Goal: Ask a question: Seek information or help from site administrators or community

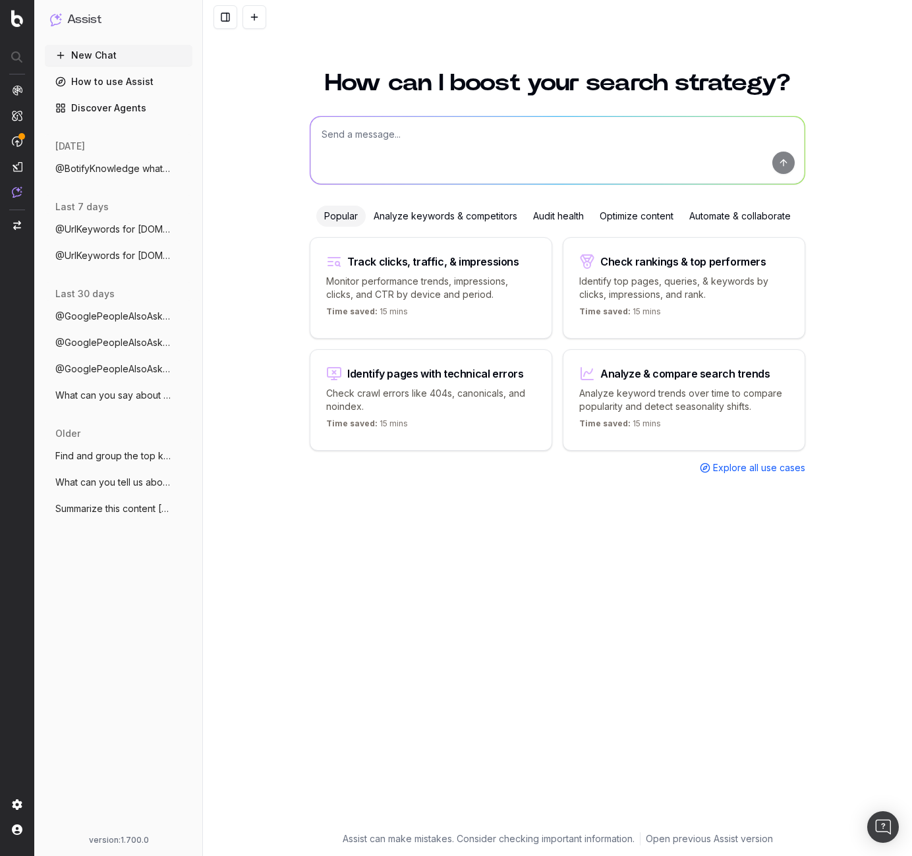
click at [238, 496] on div "How can I boost your search strategy? Popular Analyze keywords & competitors Au…" at bounding box center [557, 455] width 709 height 801
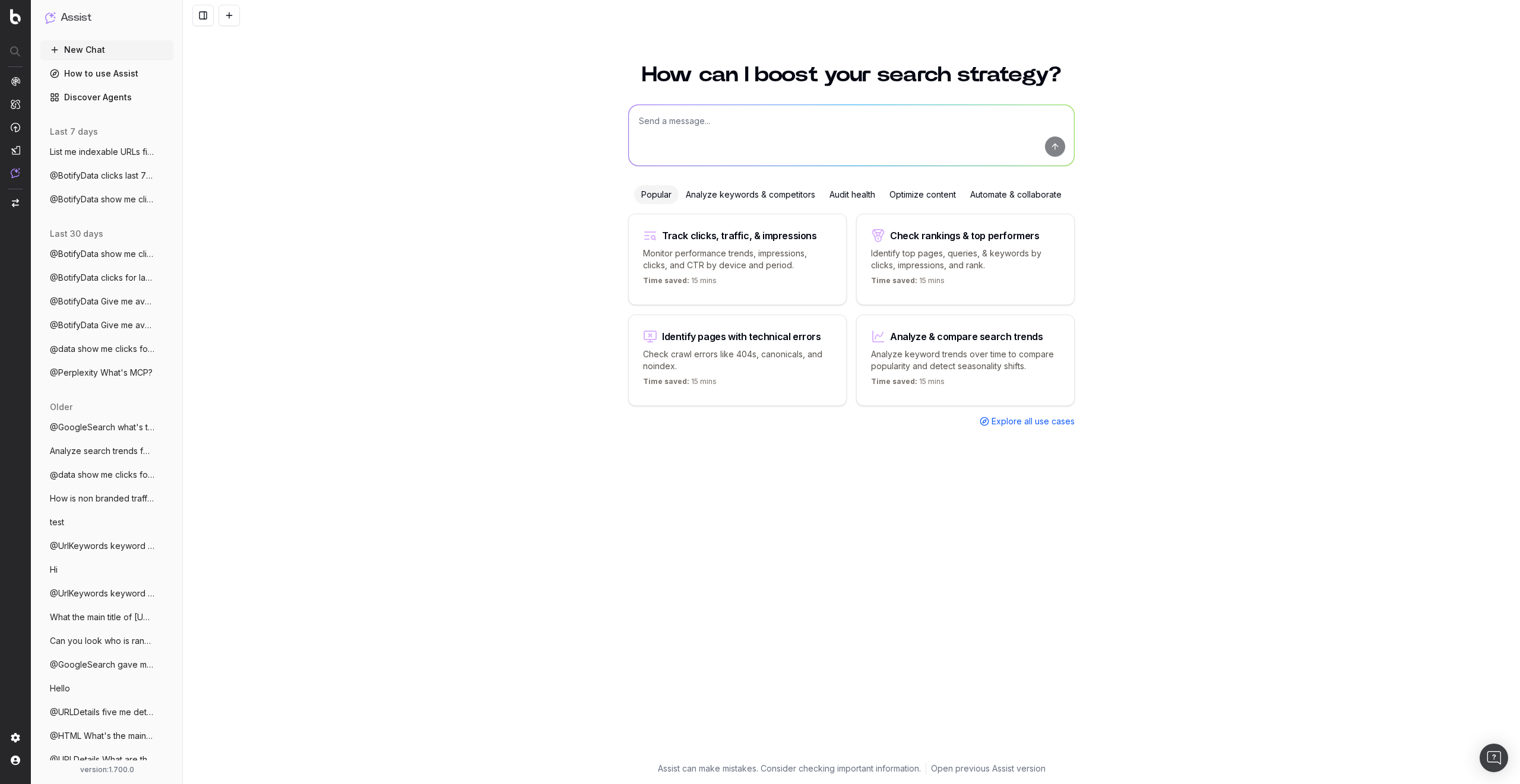
click at [717, 126] on textarea at bounding box center [851, 135] width 445 height 60
type textarea "clicks per url"
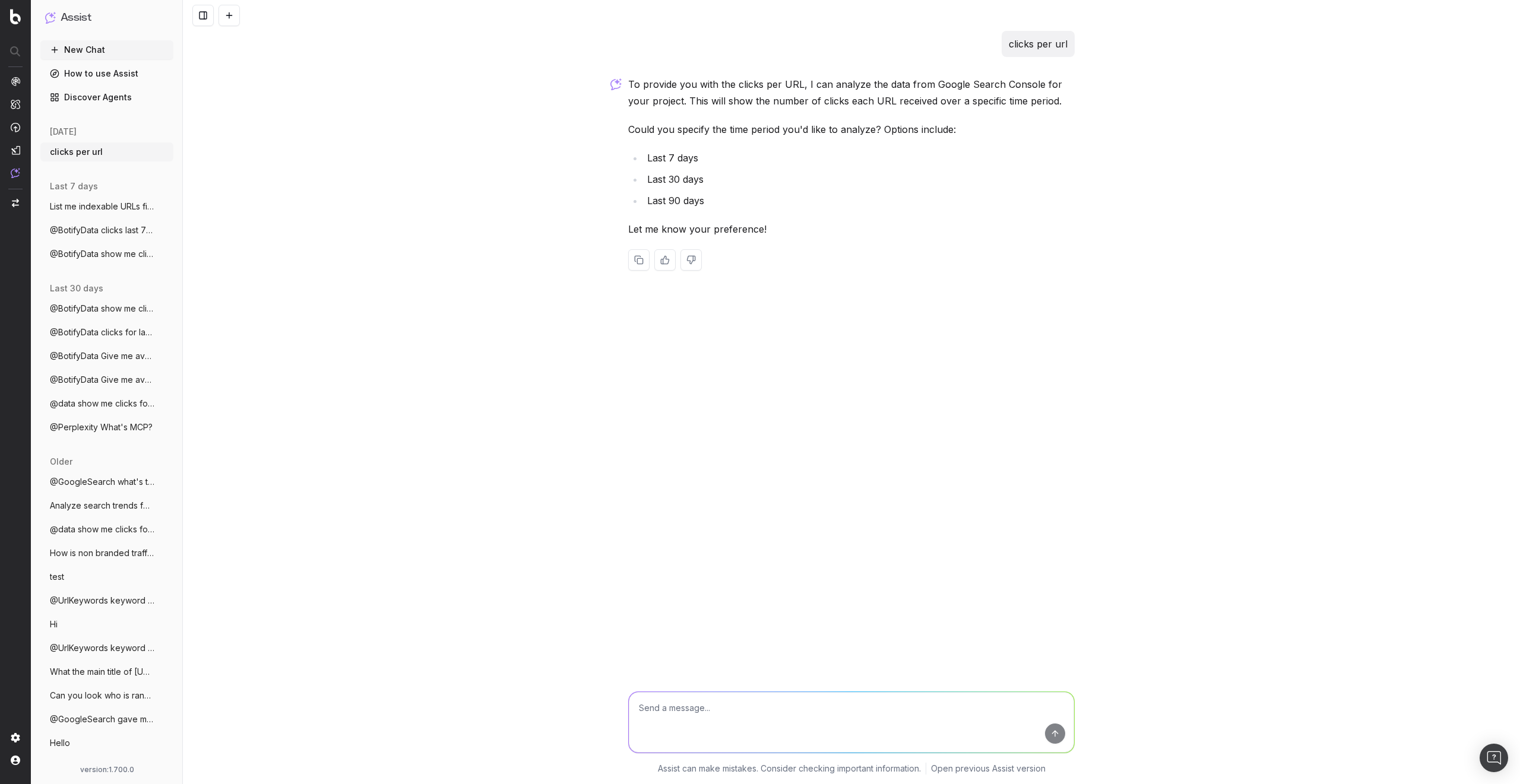
click at [748, 714] on textarea at bounding box center [851, 722] width 445 height 60
click at [226, 18] on button at bounding box center [230, 15] width 22 height 22
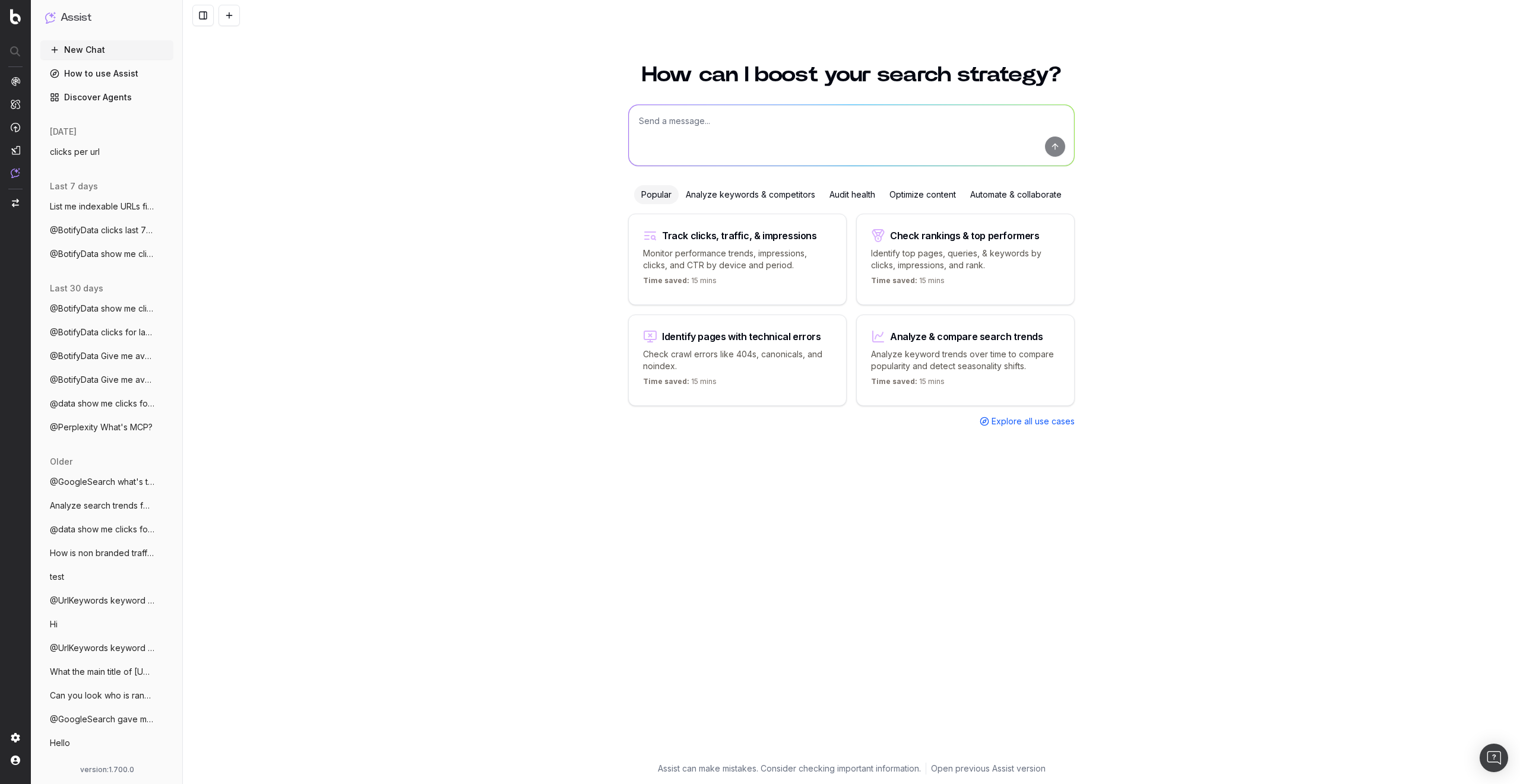
click at [711, 118] on textarea at bounding box center [851, 135] width 445 height 60
type textarea "@BotifyData clicks per url"
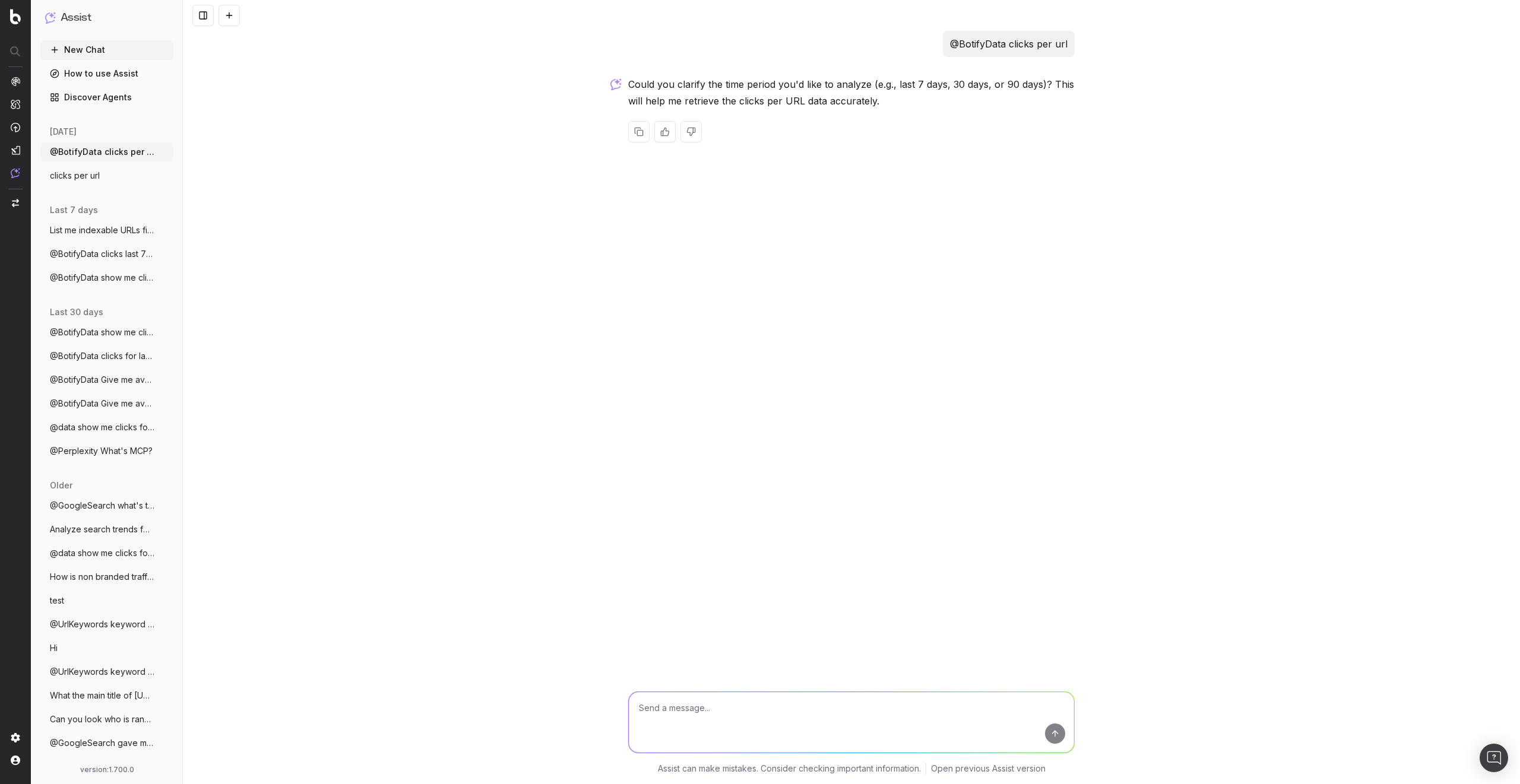
click at [767, 707] on textarea at bounding box center [851, 722] width 445 height 60
type textarea "28 days"
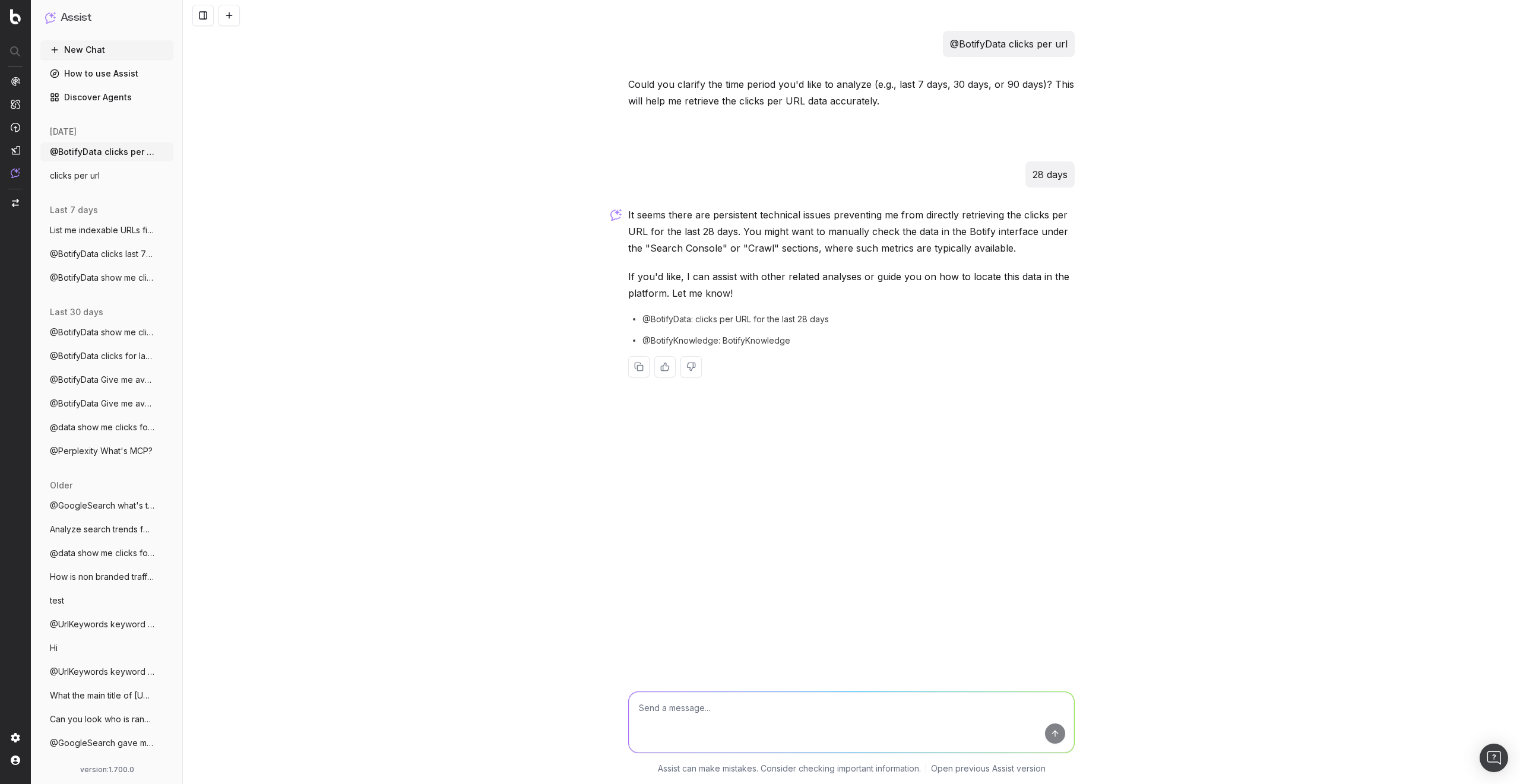
click at [227, 17] on button at bounding box center [230, 15] width 22 height 22
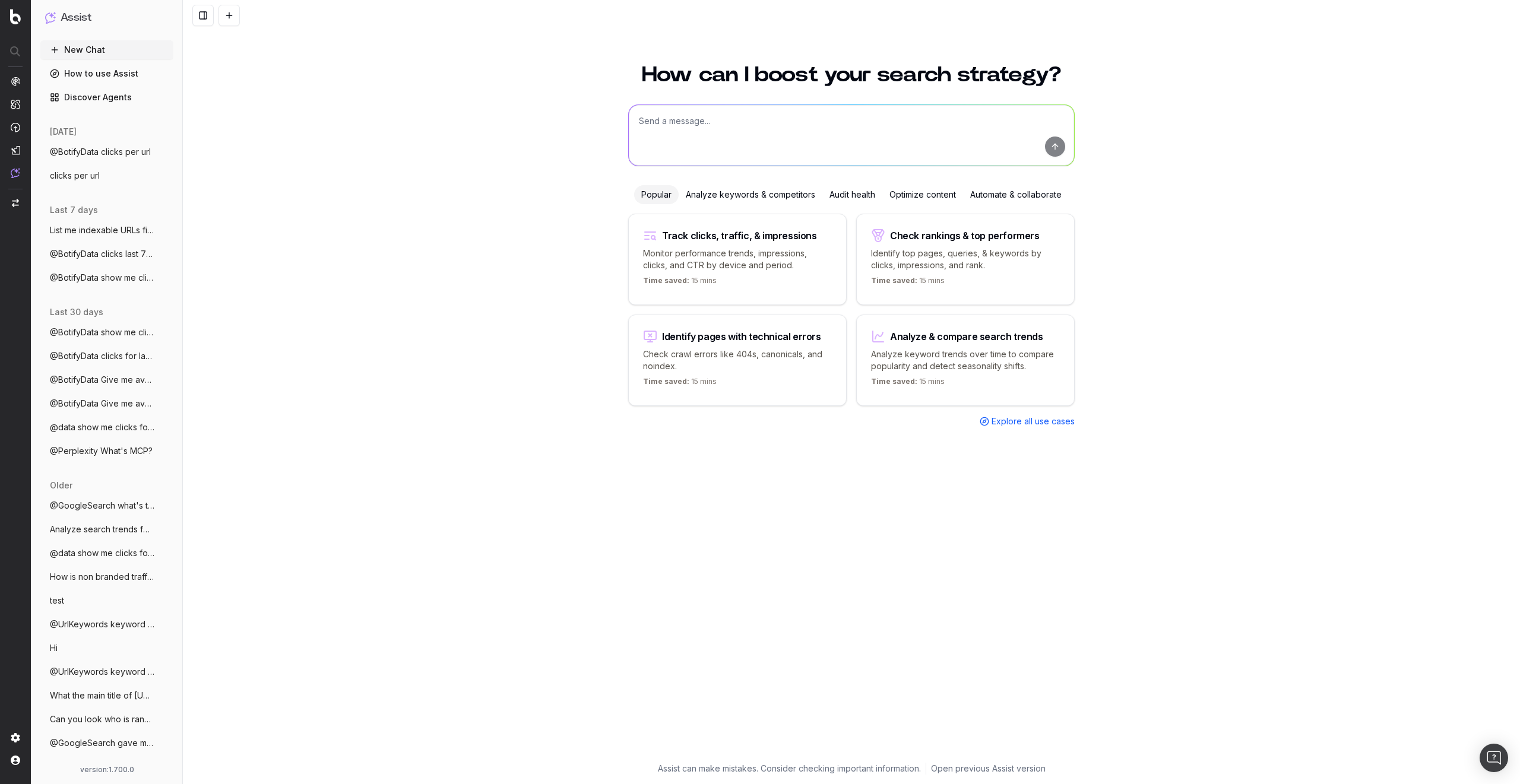
click at [709, 119] on textarea at bounding box center [851, 135] width 445 height 60
type textarea "@BotifyData show me CTR and avg position per url"
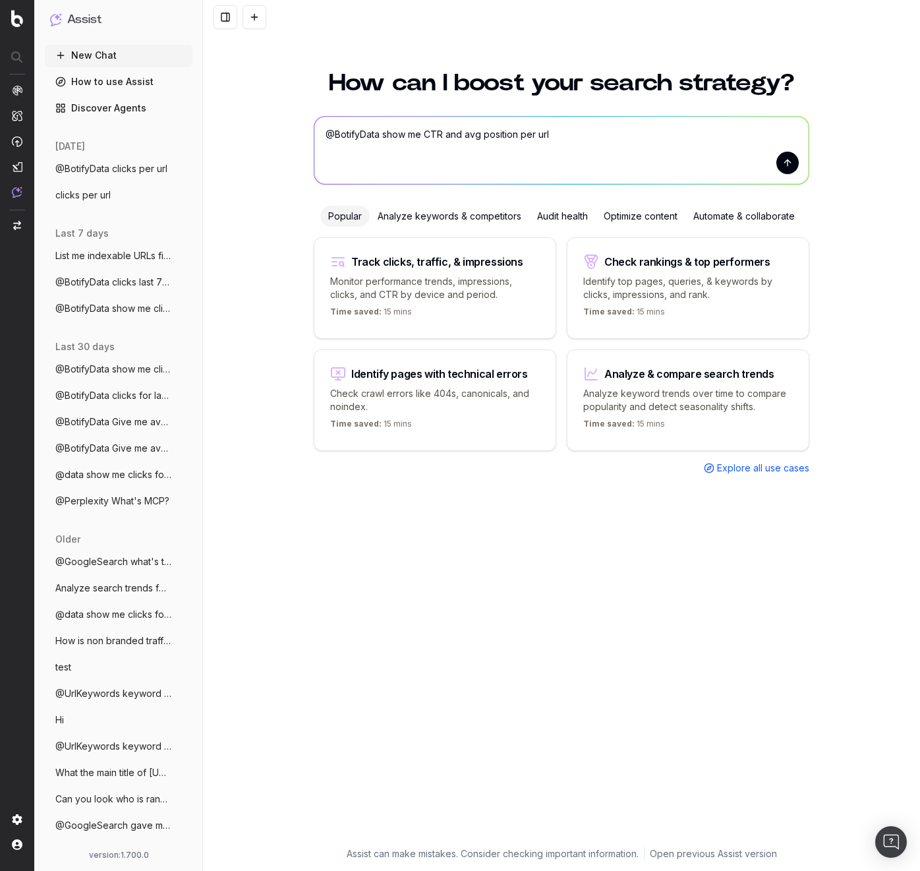
click at [599, 144] on textarea "@BotifyData show me CTR and avg position per url" at bounding box center [561, 150] width 494 height 67
click at [790, 167] on button "submit" at bounding box center [788, 163] width 22 height 22
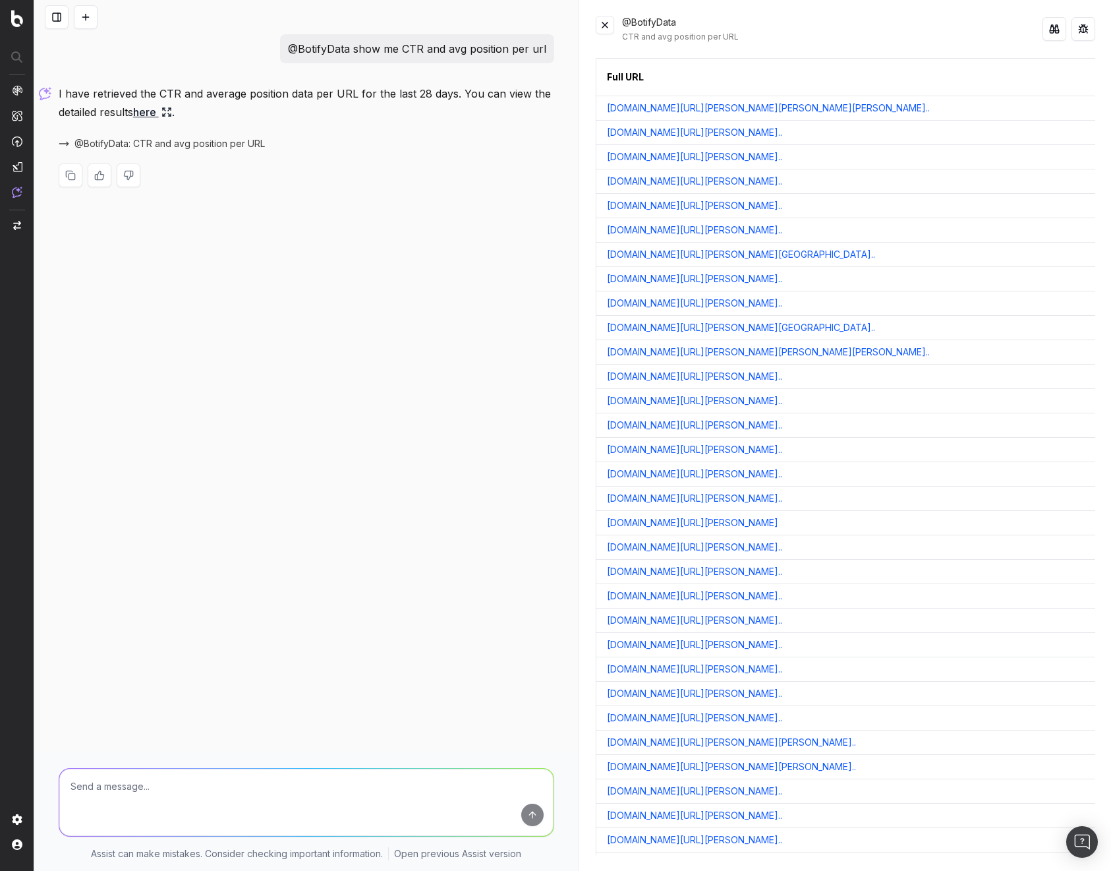
click at [920, 34] on div at bounding box center [1069, 29] width 53 height 26
click at [920, 26] on button at bounding box center [1084, 29] width 24 height 24
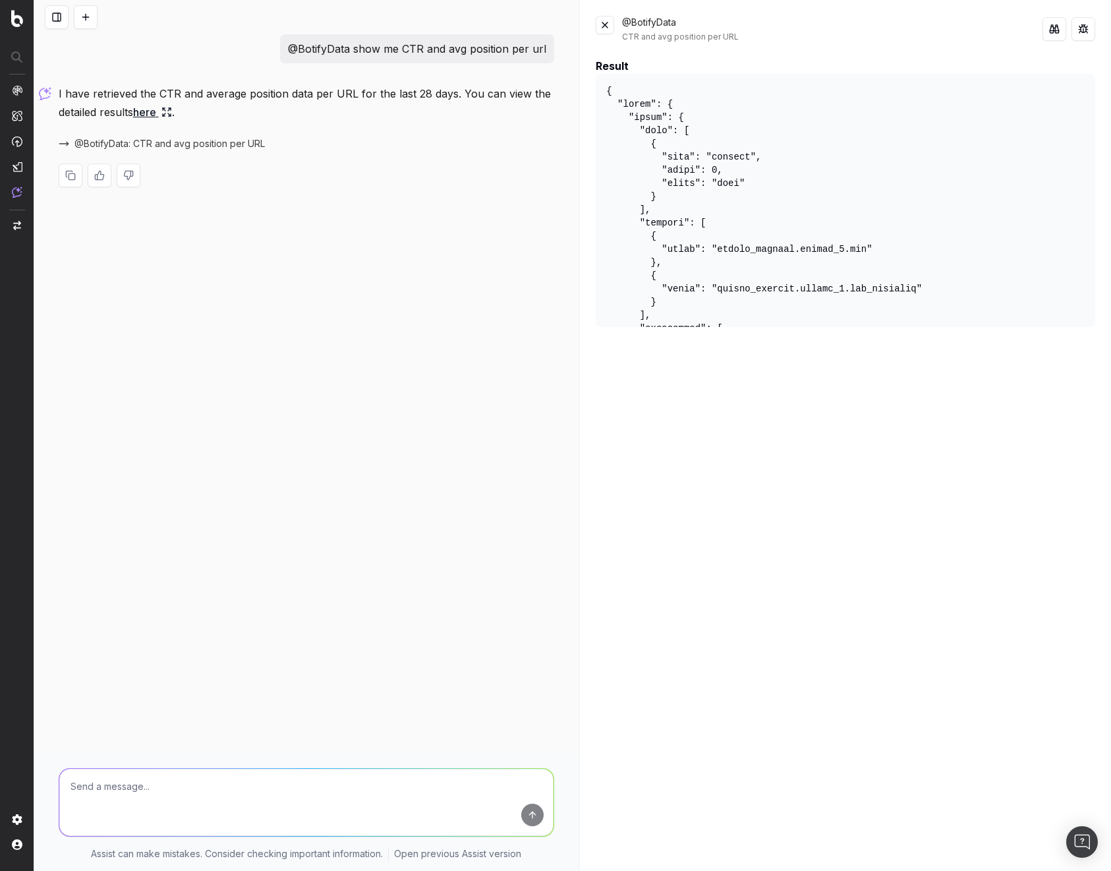
click at [606, 27] on button at bounding box center [605, 25] width 18 height 18
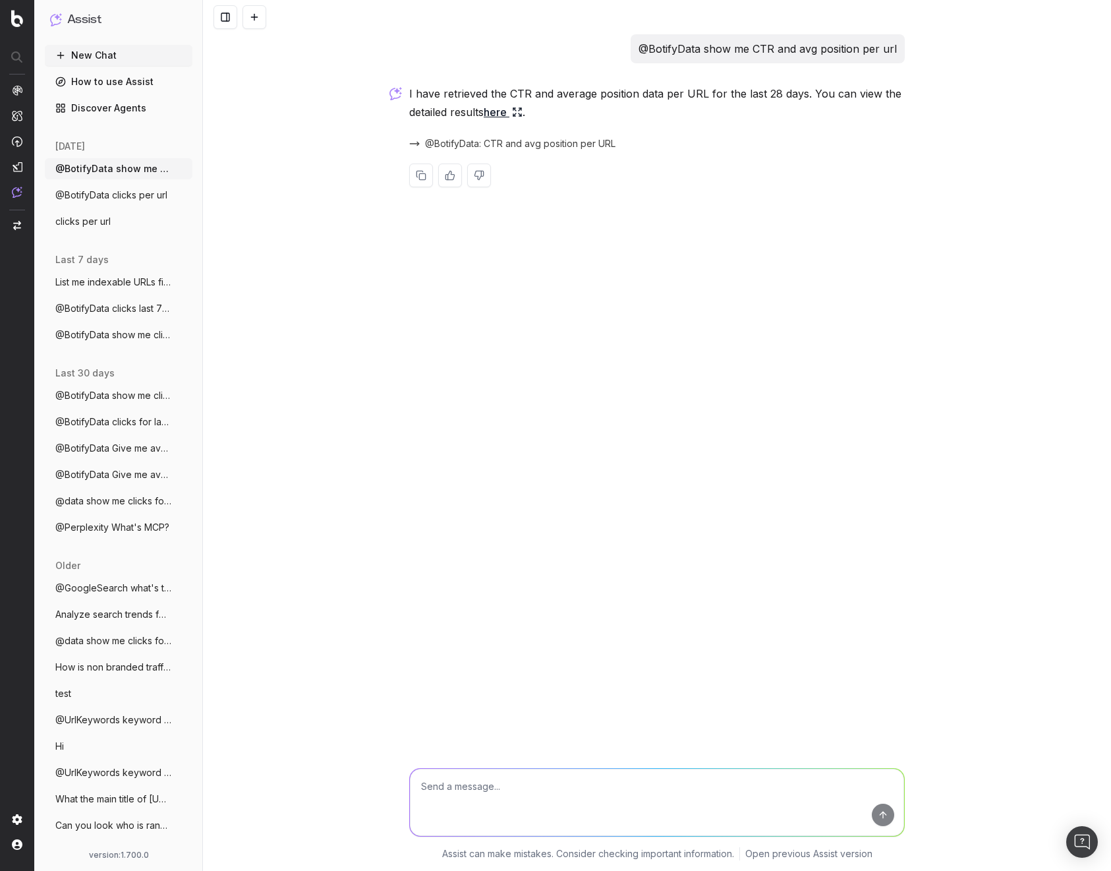
click at [668, 50] on p "@BotifyData show me CTR and avg position per url" at bounding box center [768, 49] width 258 height 18
copy p "@BotifyData show me CTR and avg position per url"
click at [511, 790] on textarea at bounding box center [657, 802] width 494 height 67
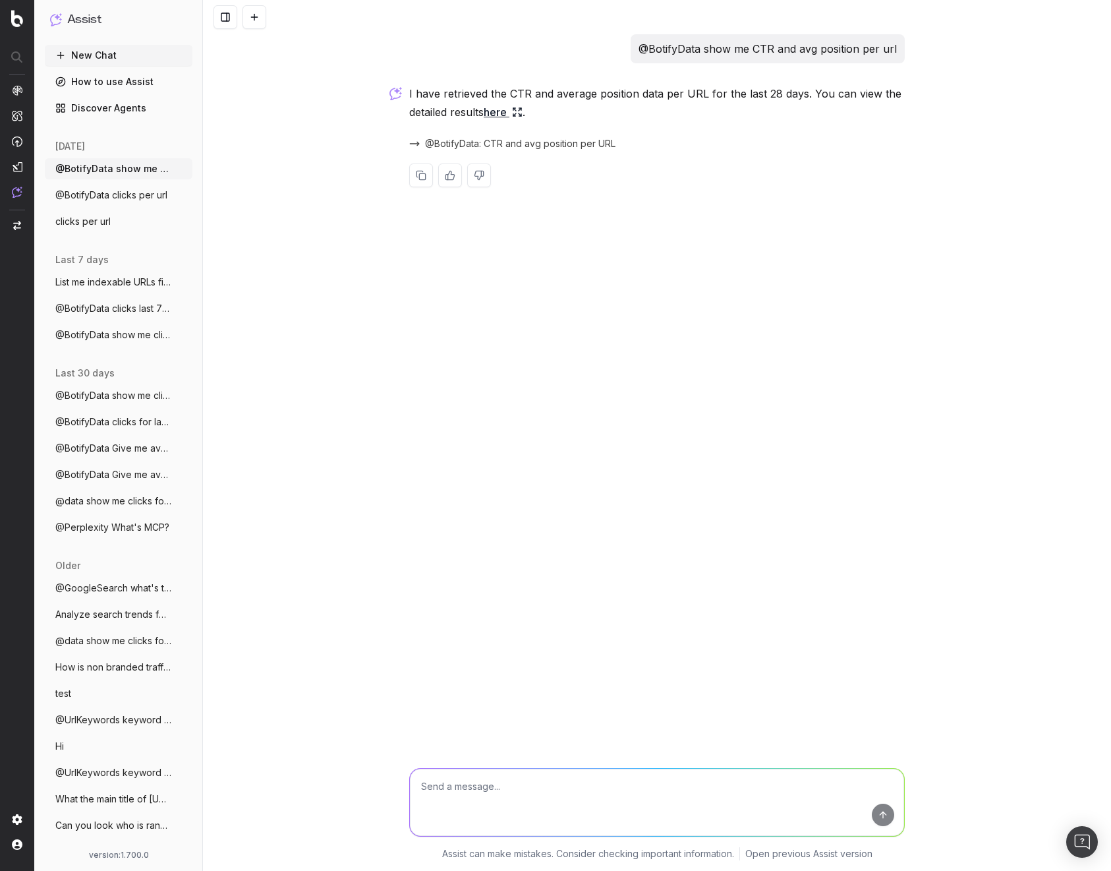
paste textarea "@BotifyData show me CTR and avg position per url"
type textarea "@BotifyData show me CTR and avg position per device"
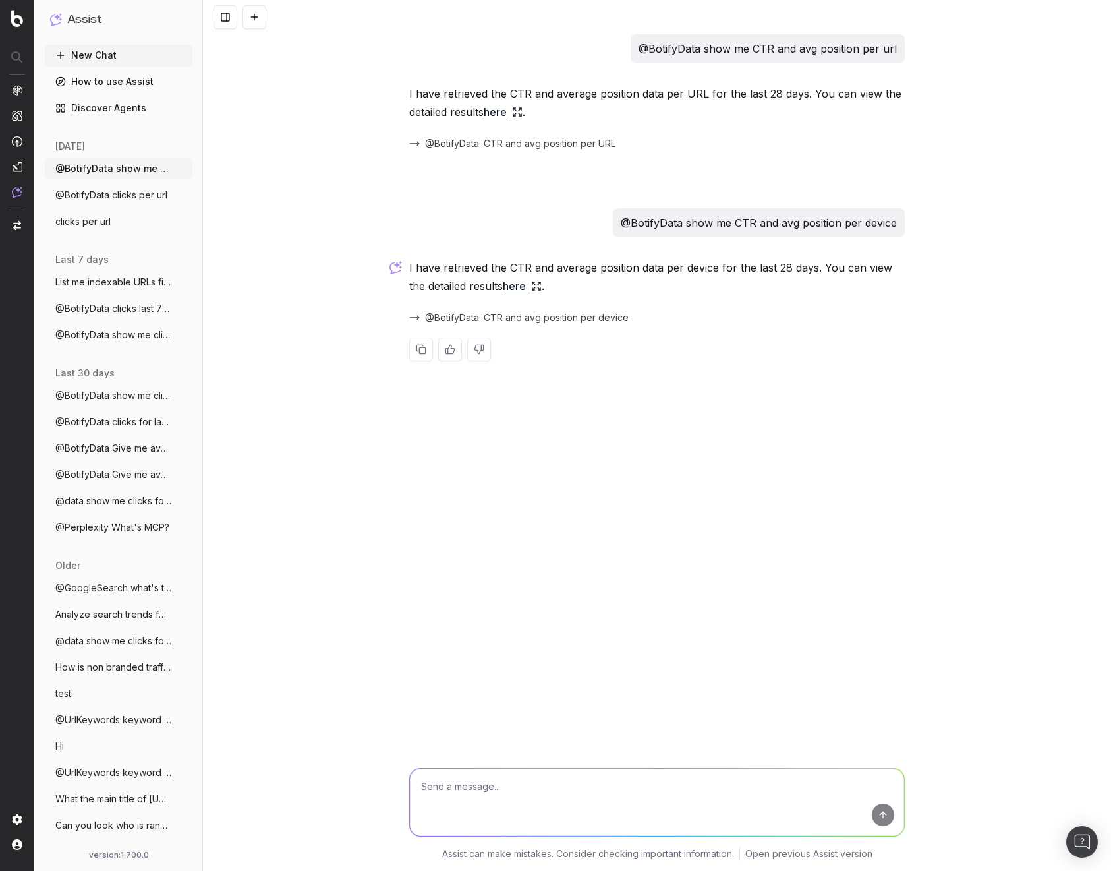
click at [514, 285] on link "here" at bounding box center [522, 286] width 39 height 18
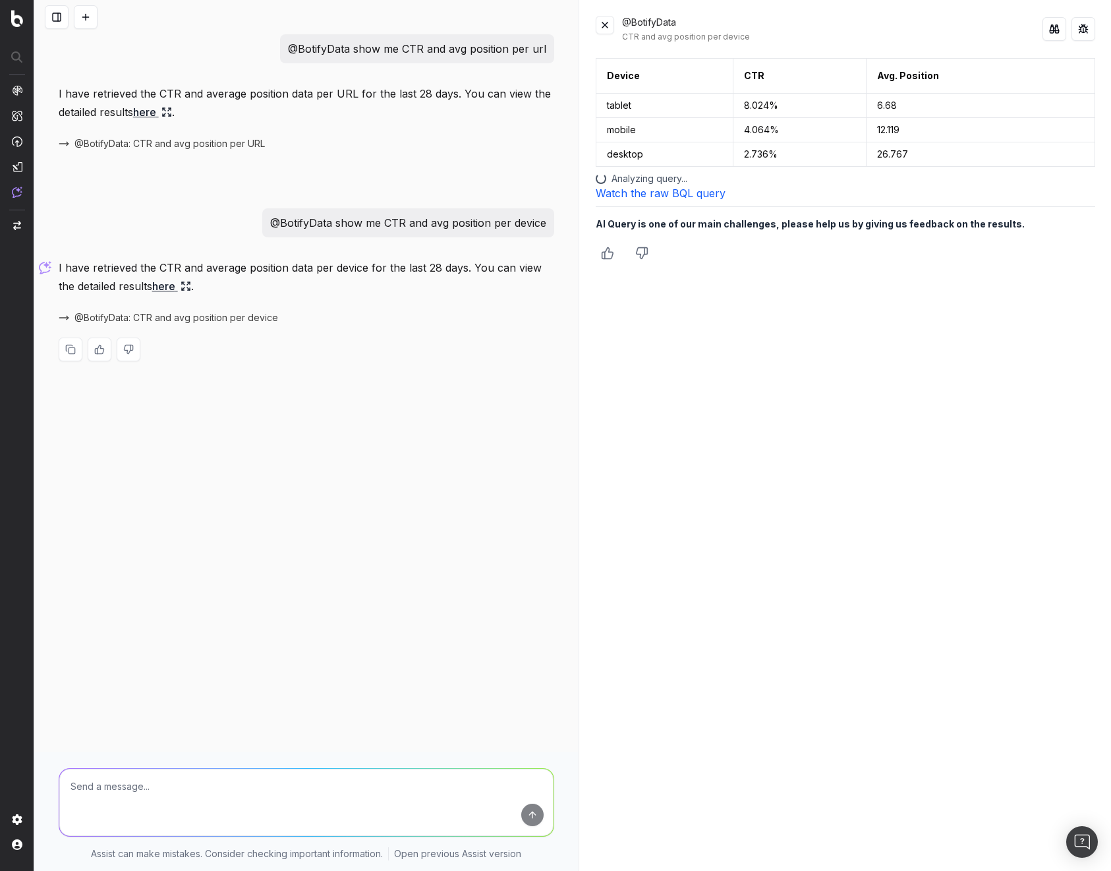
click at [920, 32] on button at bounding box center [1084, 29] width 24 height 24
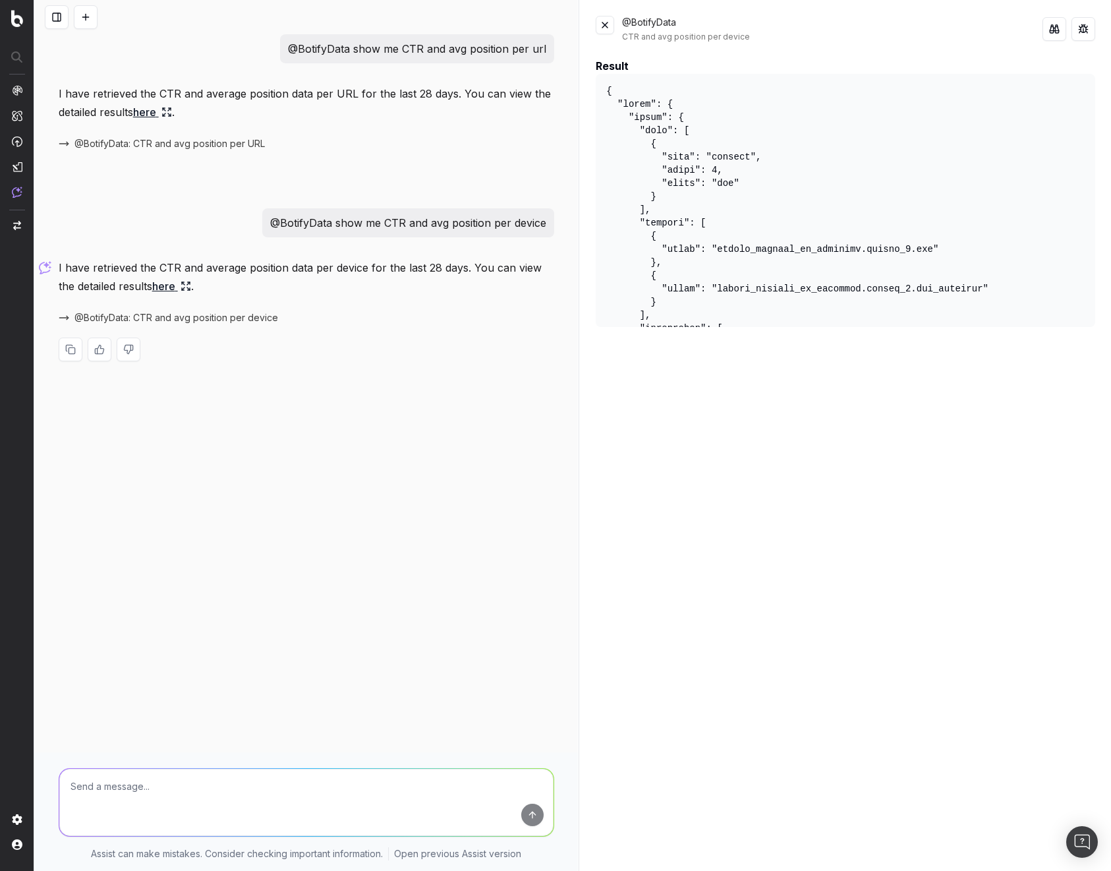
click at [603, 26] on button at bounding box center [605, 25] width 18 height 18
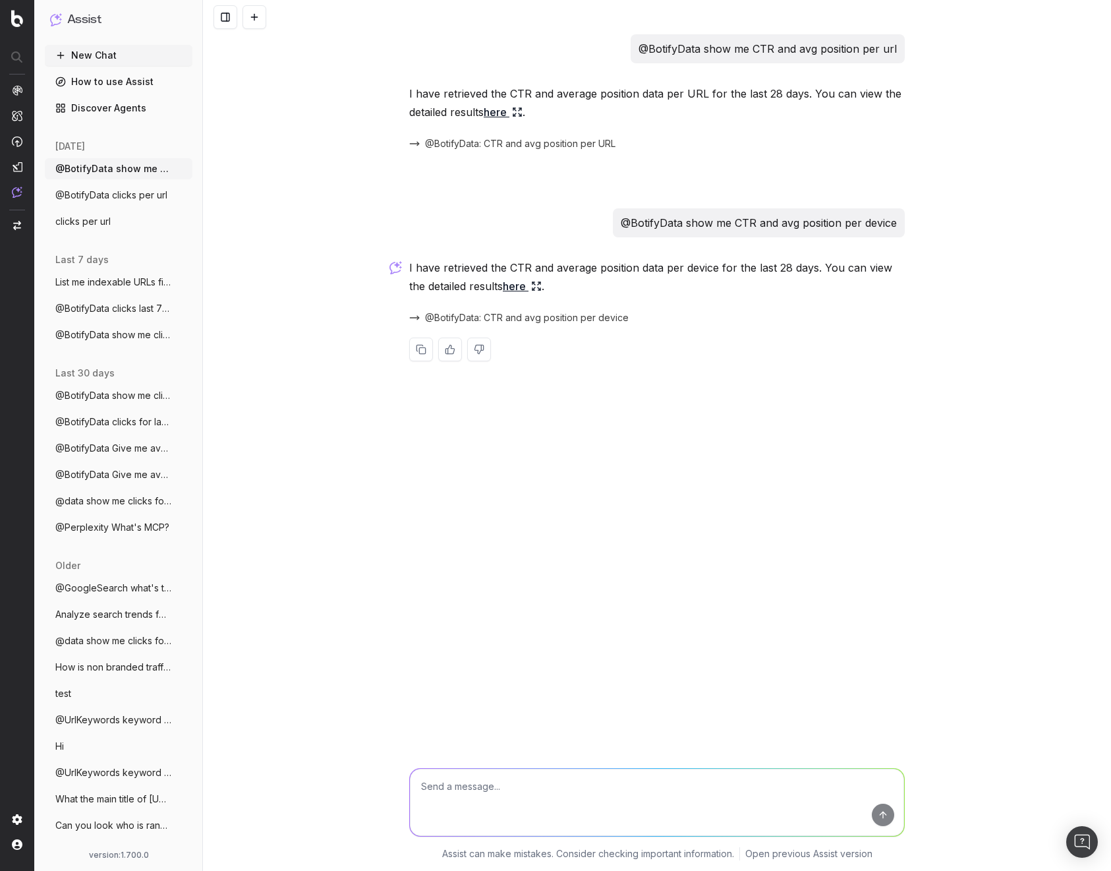
click at [748, 46] on p "@BotifyData show me CTR and avg position per url" at bounding box center [768, 49] width 258 height 18
copy p "@BotifyData show me CTR and avg position per url"
click at [827, 225] on p "@BotifyData show me CTR and avg position per device" at bounding box center [759, 223] width 276 height 18
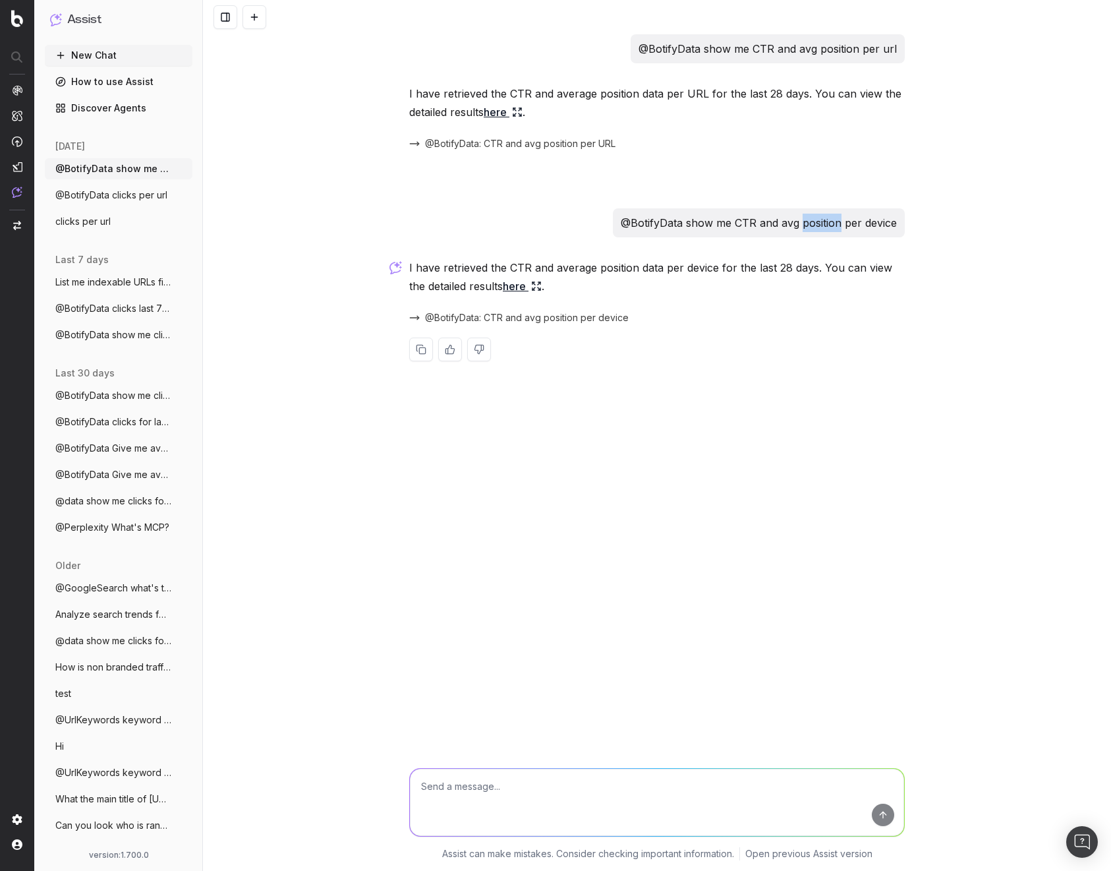
click at [827, 225] on p "@BotifyData show me CTR and avg position per device" at bounding box center [759, 223] width 276 height 18
copy p "@BotifyData show me CTR and avg position per device"
click at [552, 318] on span "@BotifyData: CTR and avg position per device" at bounding box center [527, 317] width 204 height 13
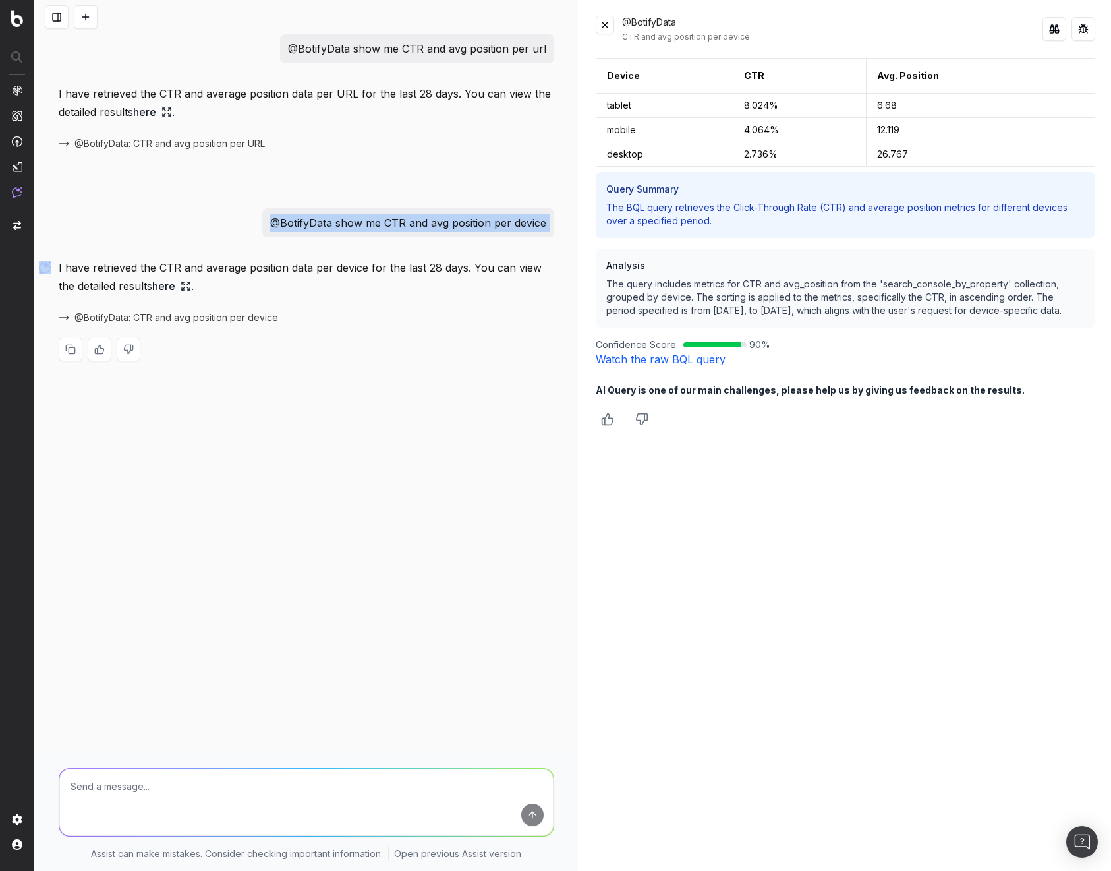
click at [920, 31] on button at bounding box center [1084, 29] width 24 height 24
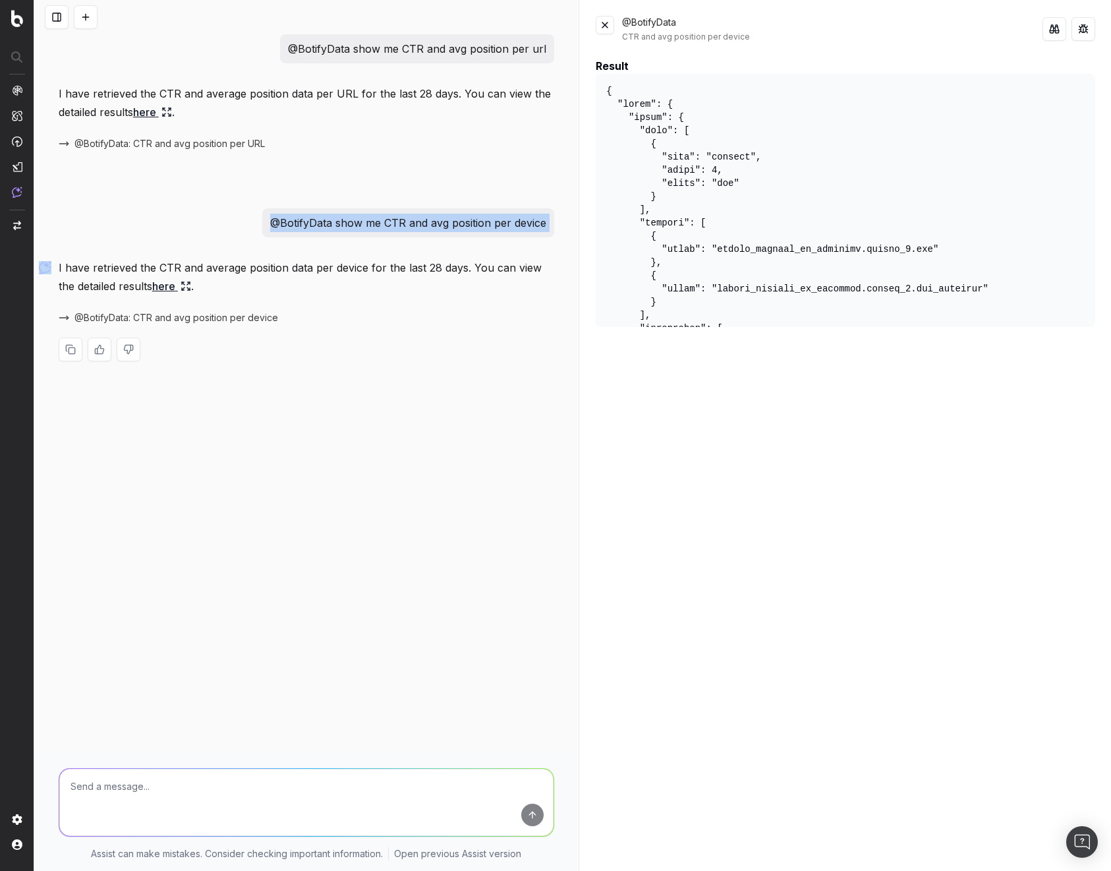
click at [606, 26] on button at bounding box center [605, 25] width 18 height 18
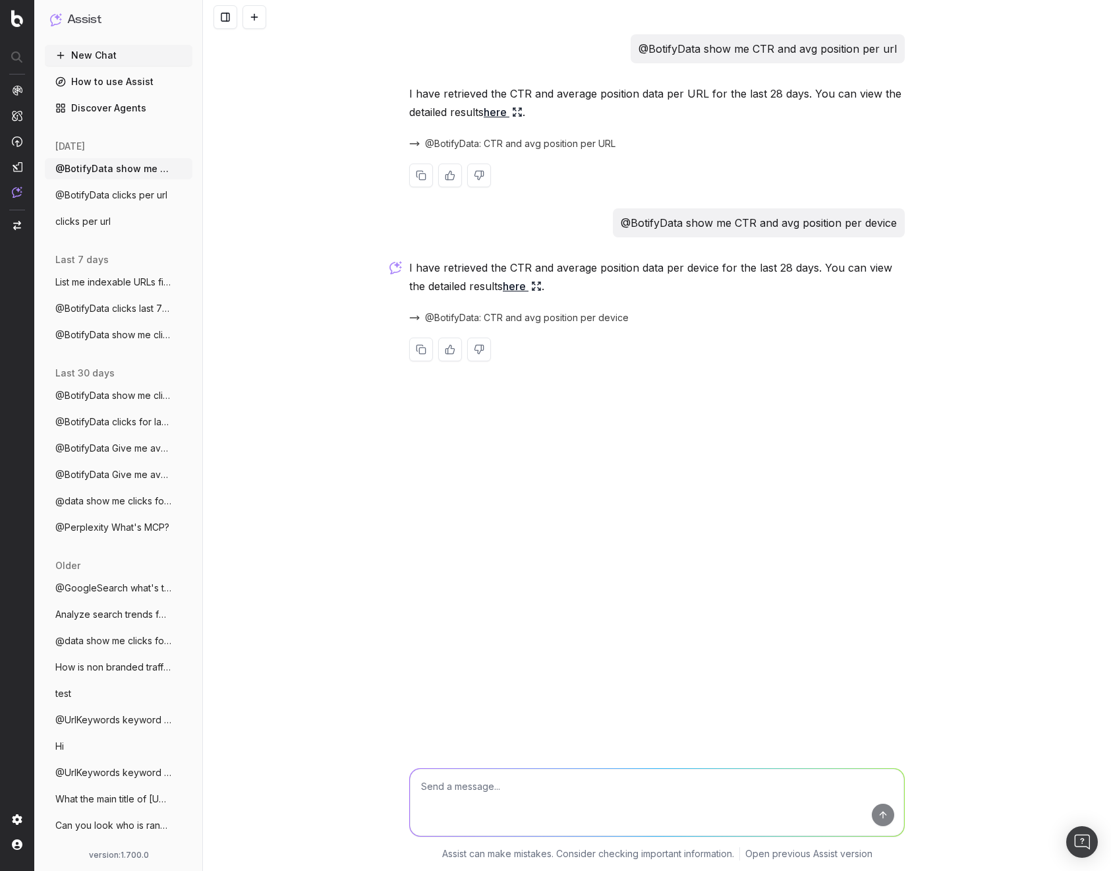
click at [541, 136] on div "@BotifyData: CTR and avg position per URL" at bounding box center [657, 143] width 496 height 18
click at [543, 144] on span "@BotifyData: CTR and avg position per URL" at bounding box center [520, 143] width 191 height 13
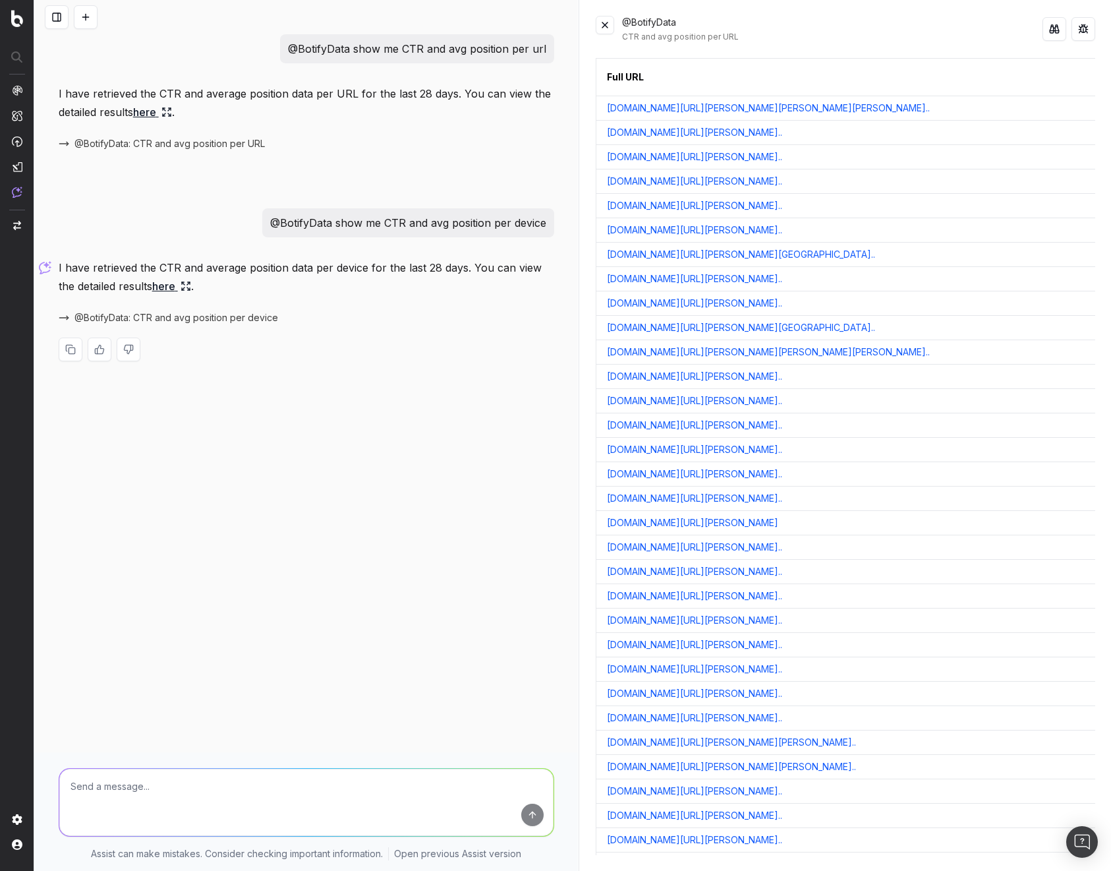
click at [920, 30] on button at bounding box center [1084, 29] width 24 height 24
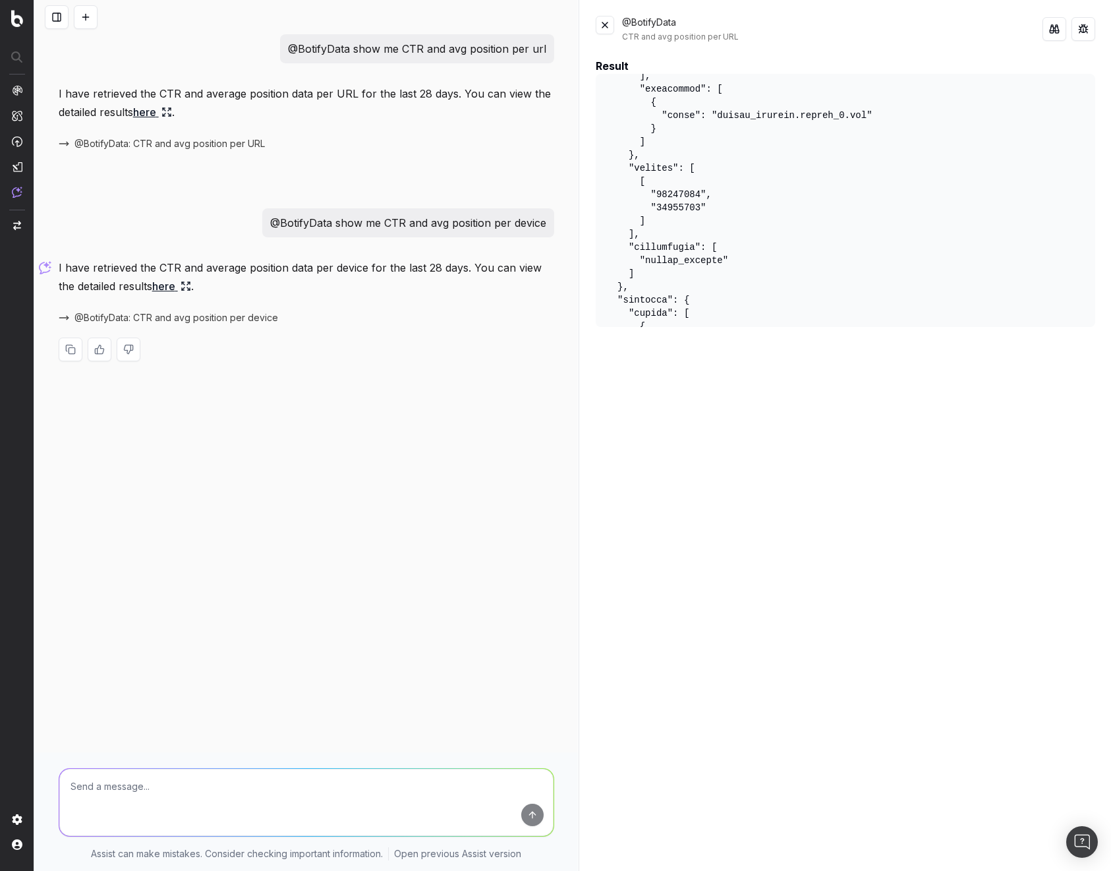
scroll to position [316, 0]
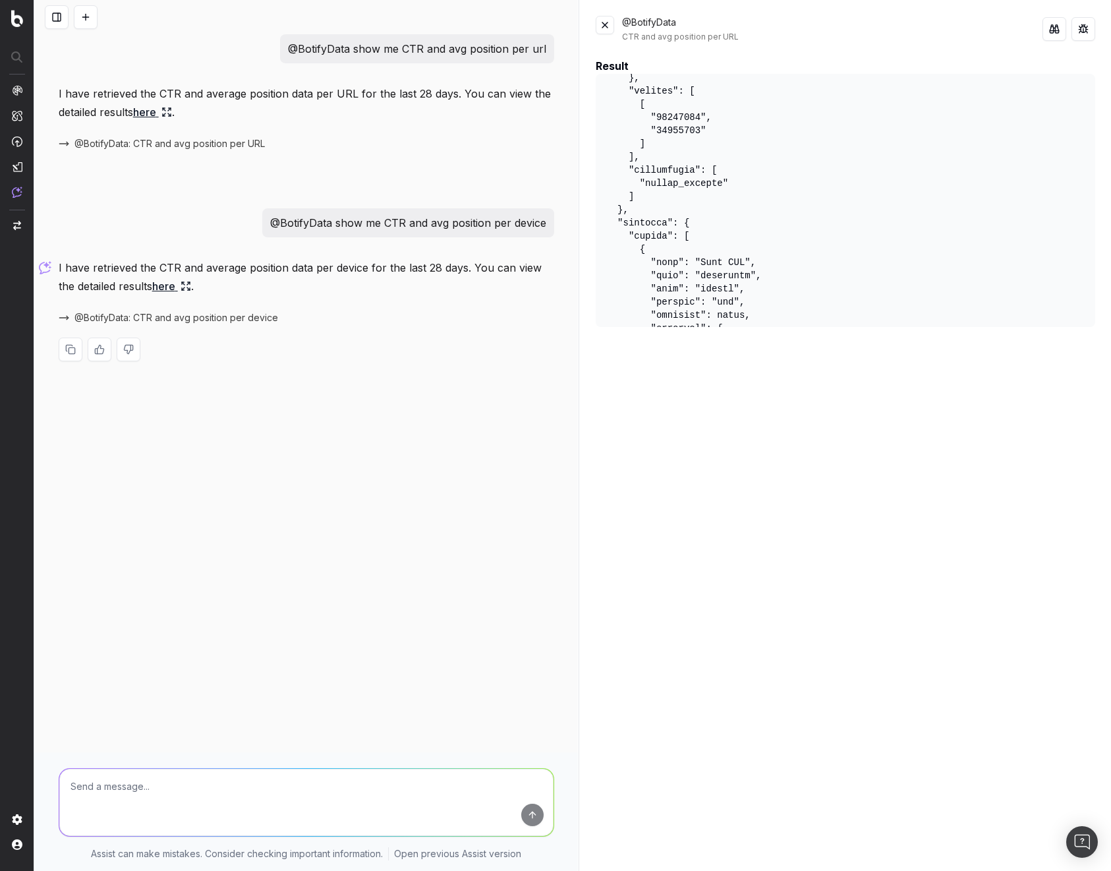
click at [603, 20] on button at bounding box center [605, 25] width 18 height 18
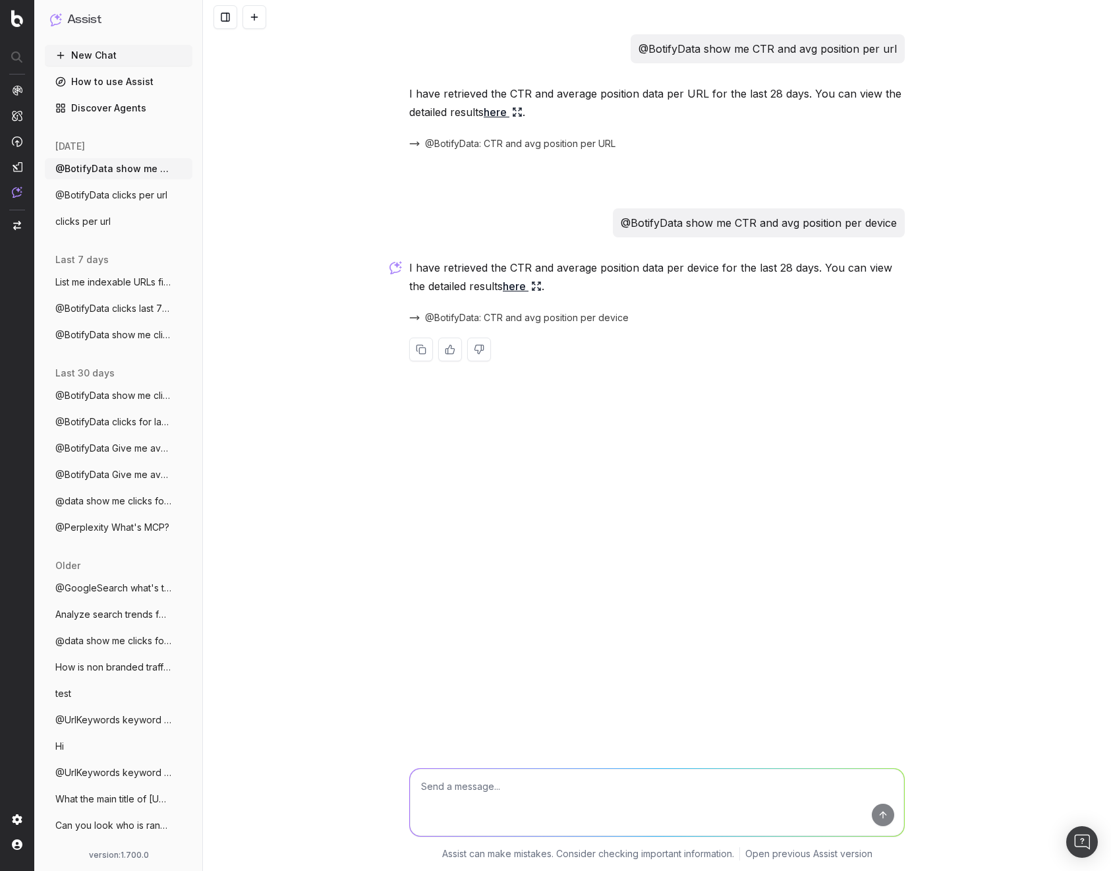
click at [570, 316] on span "@BotifyData: CTR and avg position per device" at bounding box center [527, 317] width 204 height 13
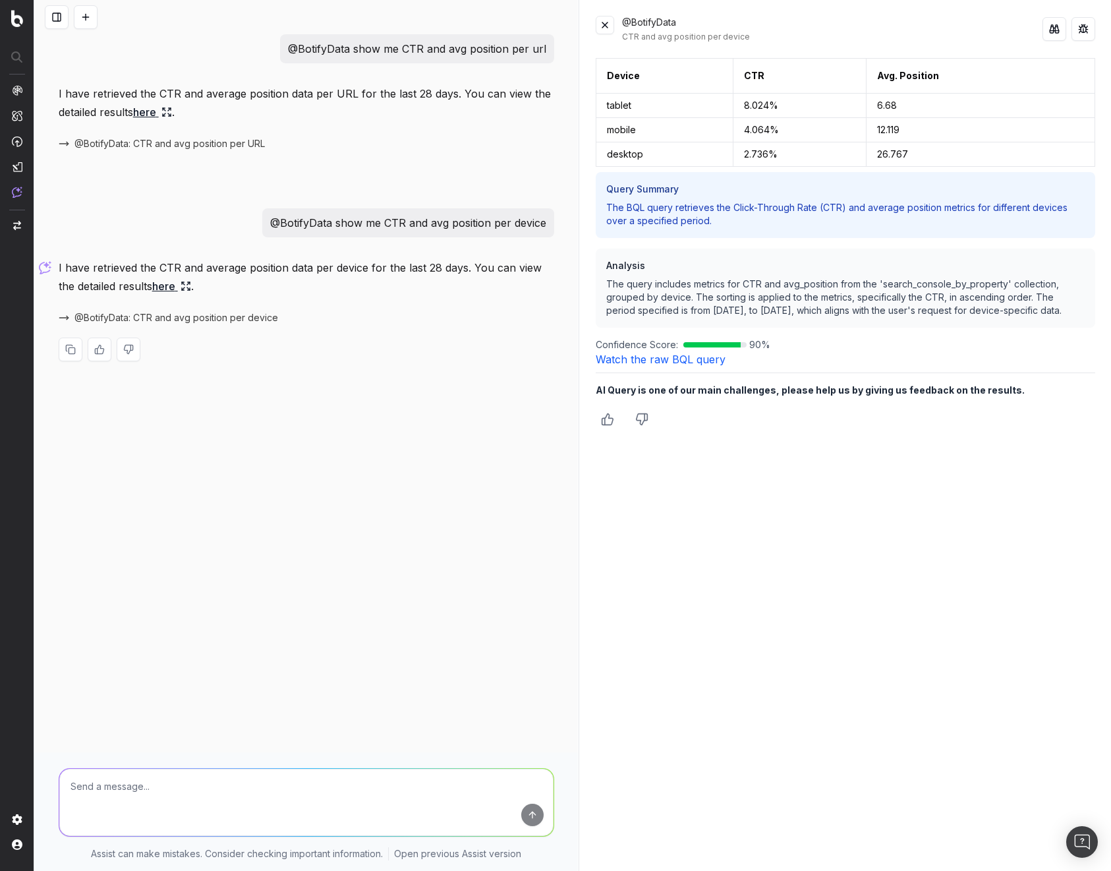
click at [920, 27] on button at bounding box center [1084, 29] width 24 height 24
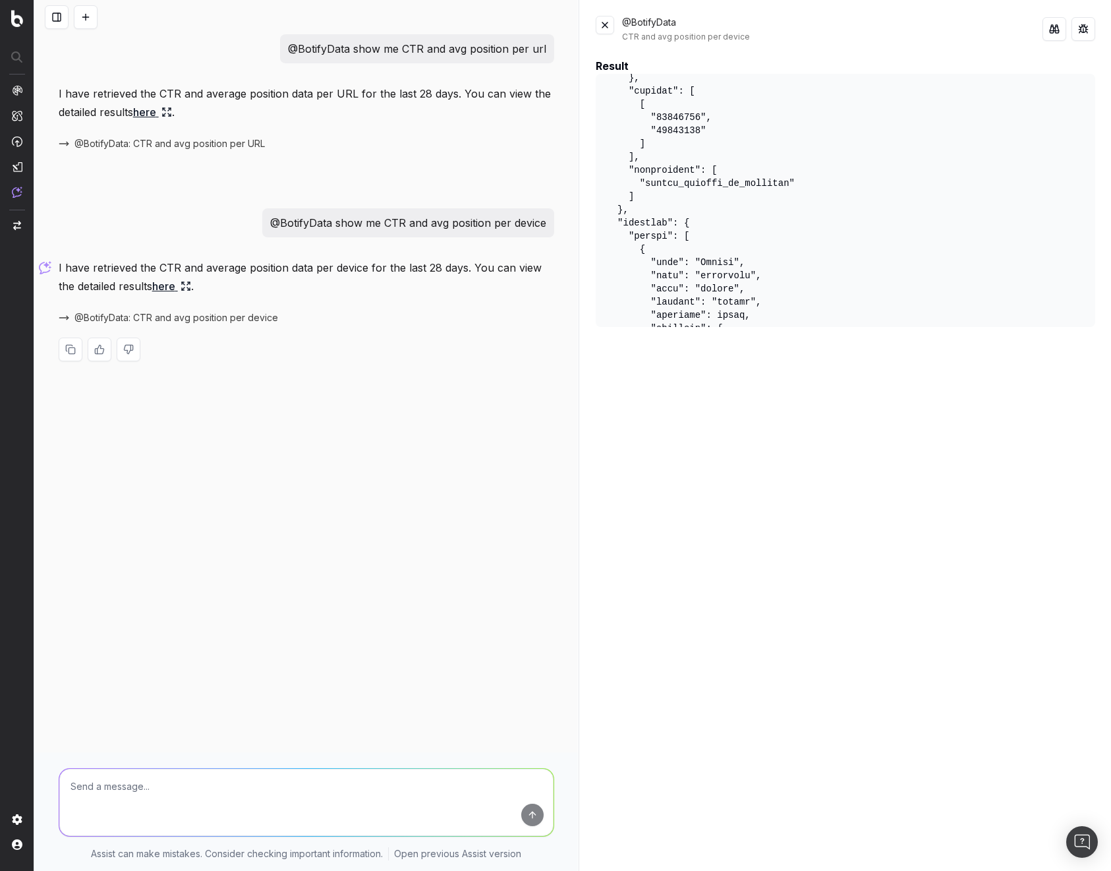
click at [604, 28] on button at bounding box center [605, 25] width 18 height 18
